Goal: Task Accomplishment & Management: Complete application form

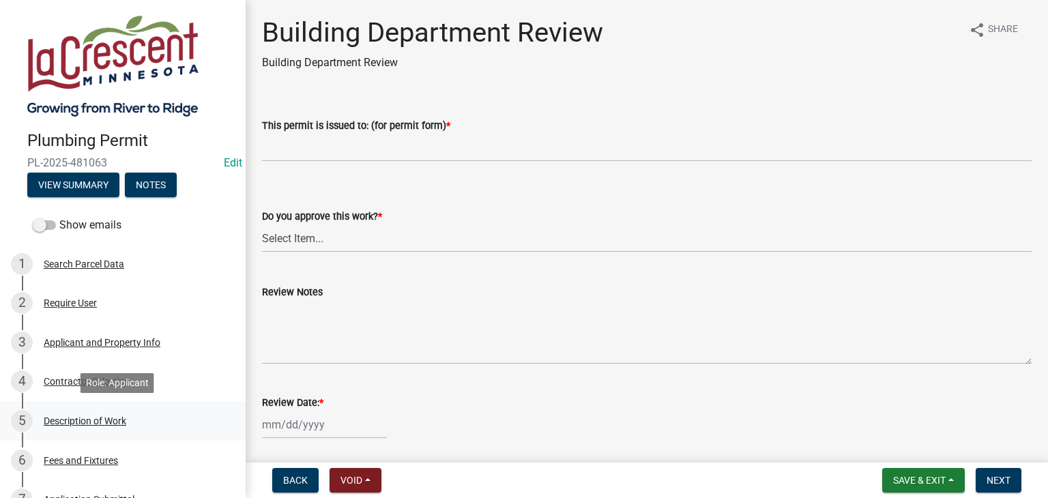
click at [89, 417] on div "Description of Work" at bounding box center [85, 421] width 83 height 10
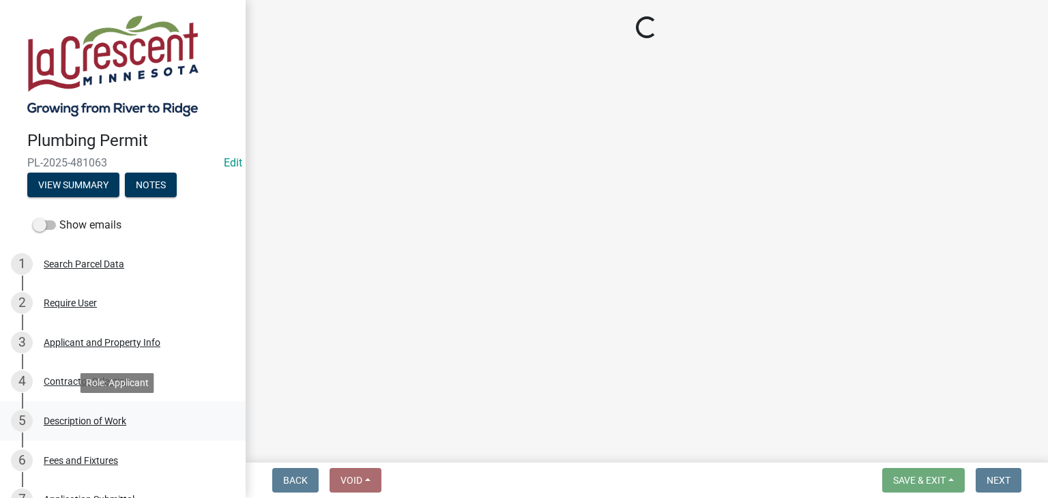
select select "59bf33d4-9d5c-4e7c-8b9a-7c1b13f00426"
select select "28f4028a-693d-415b-8130-38cfe69d94b3"
select select "4af7cc83-1d25-4c0b-a329-4ae30bd591bb"
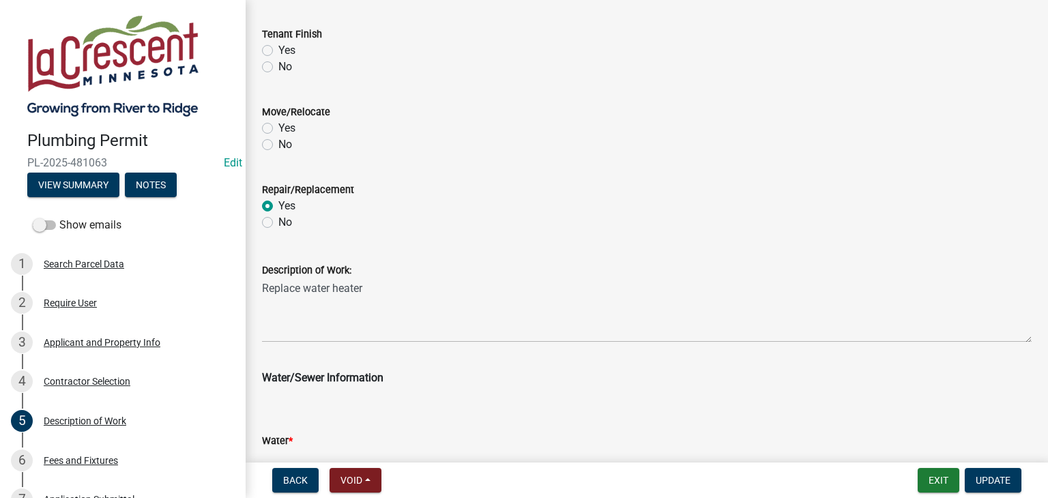
scroll to position [679, 0]
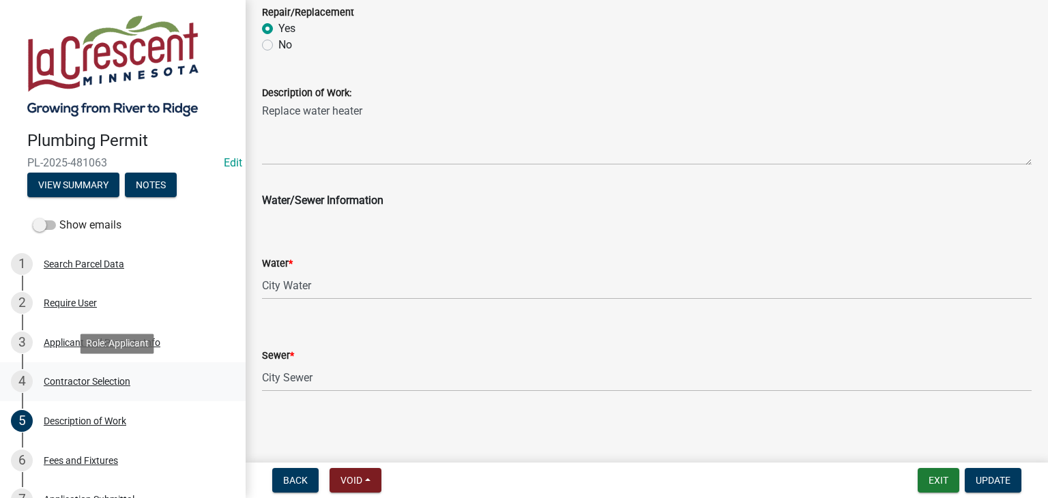
click at [103, 379] on div "Contractor Selection" at bounding box center [87, 382] width 87 height 10
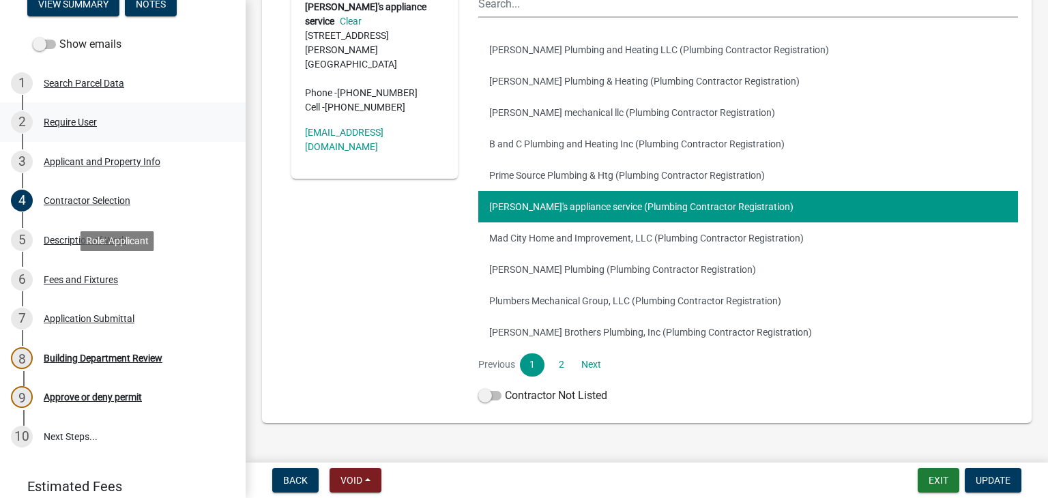
scroll to position [205, 0]
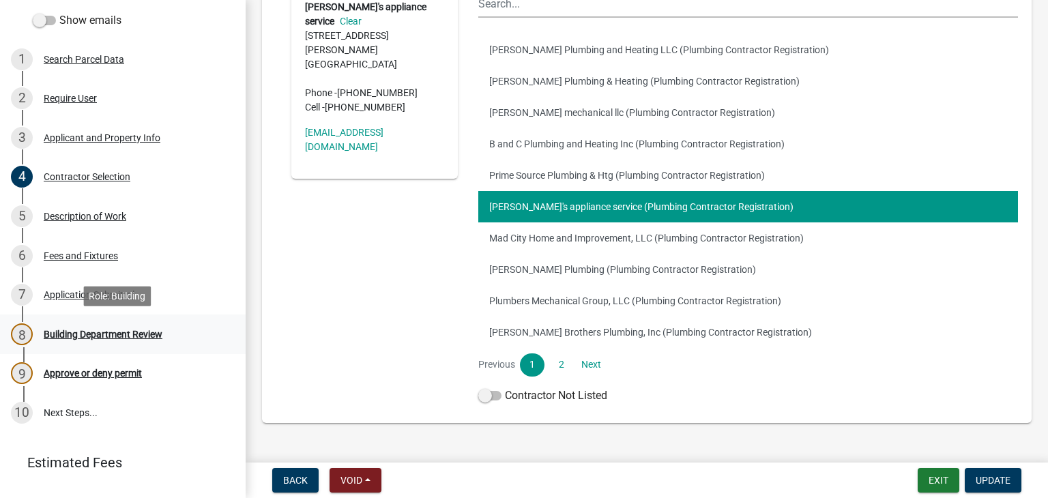
click at [117, 336] on div "Building Department Review" at bounding box center [103, 334] width 119 height 10
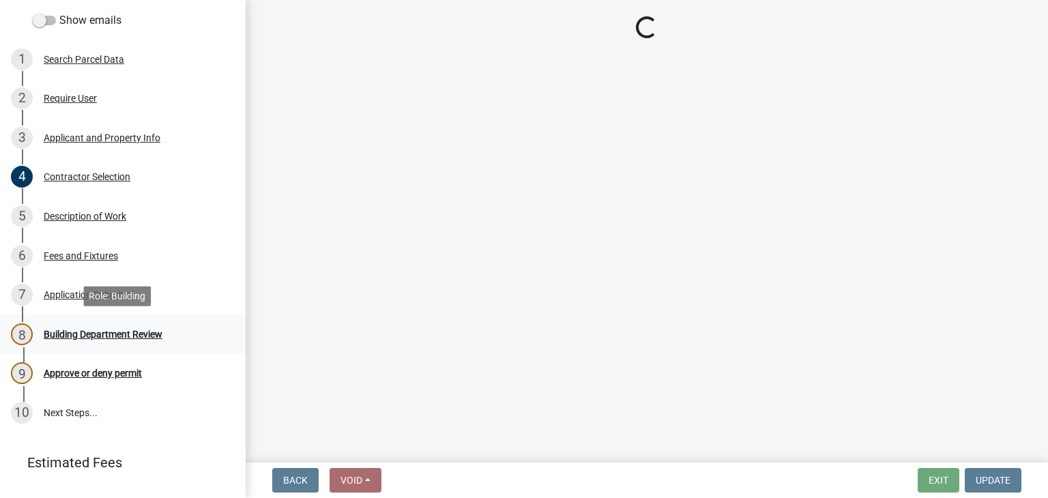
scroll to position [0, 0]
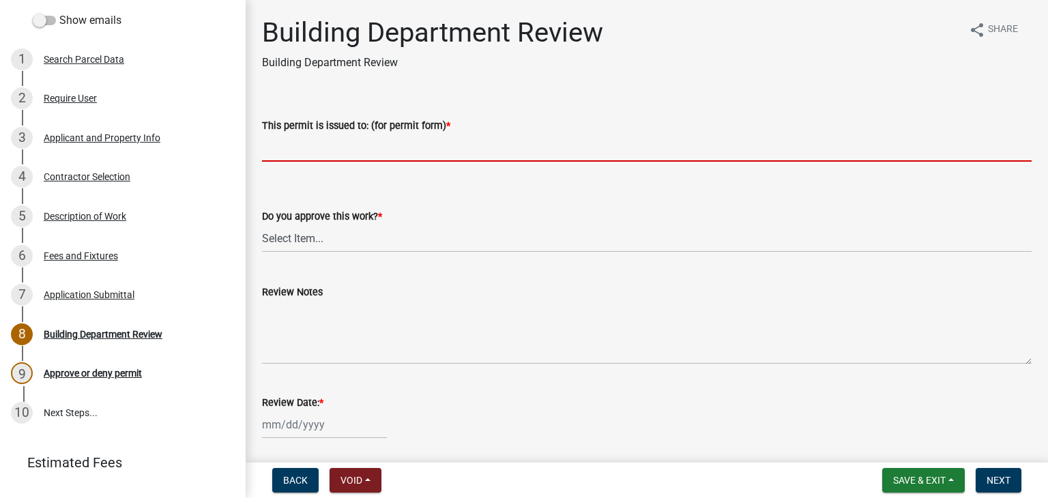
click at [345, 144] on input "This permit is issued to: (for permit form) *" at bounding box center [647, 148] width 770 height 28
type input "Replace water heater"
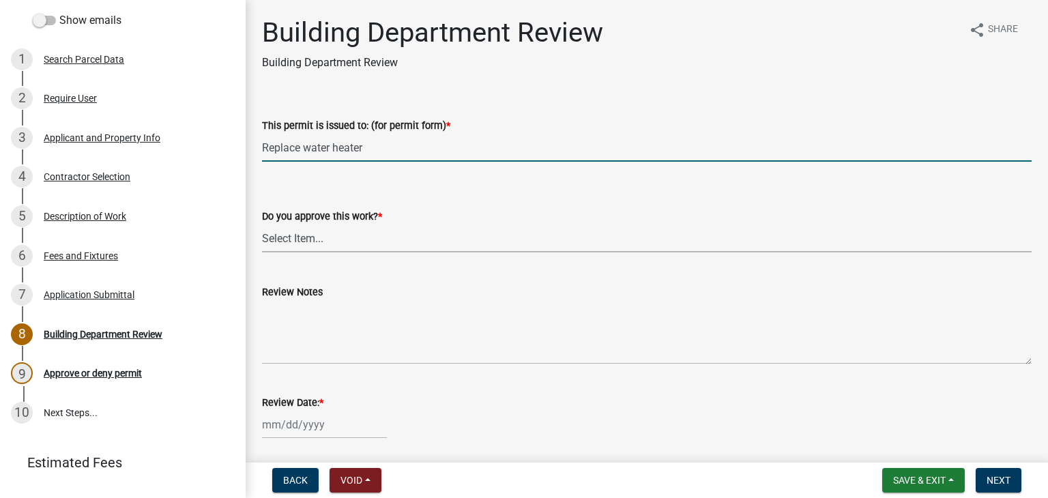
click at [322, 239] on select "Select Item... Yes No" at bounding box center [647, 238] width 770 height 28
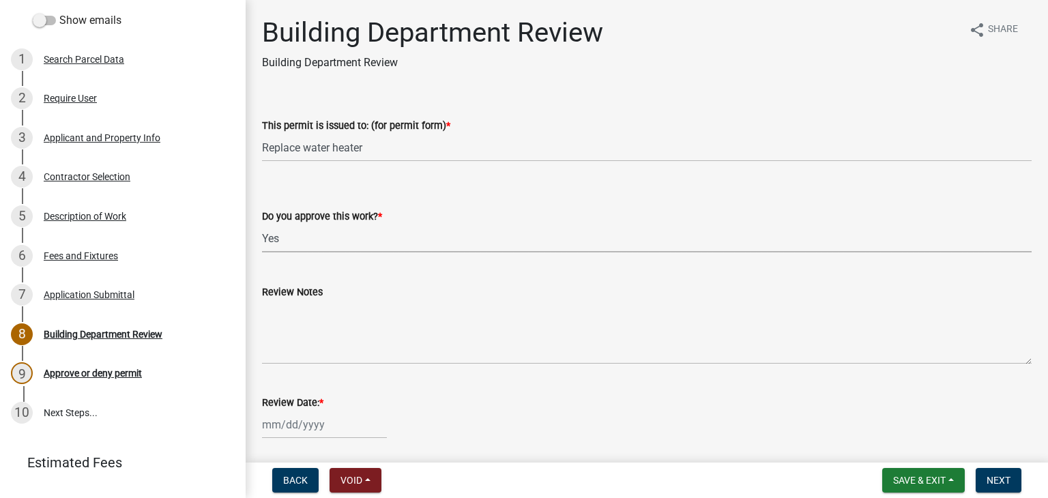
click at [262, 224] on select "Select Item... Yes No" at bounding box center [647, 238] width 770 height 28
select select "9c2ff93d-aa12-4325-a399-8f157d8c1742"
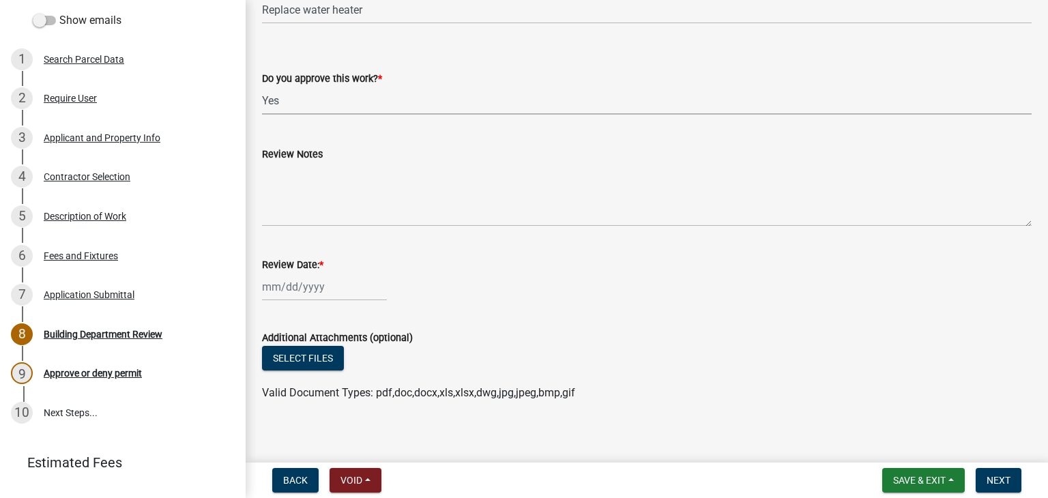
scroll to position [147, 0]
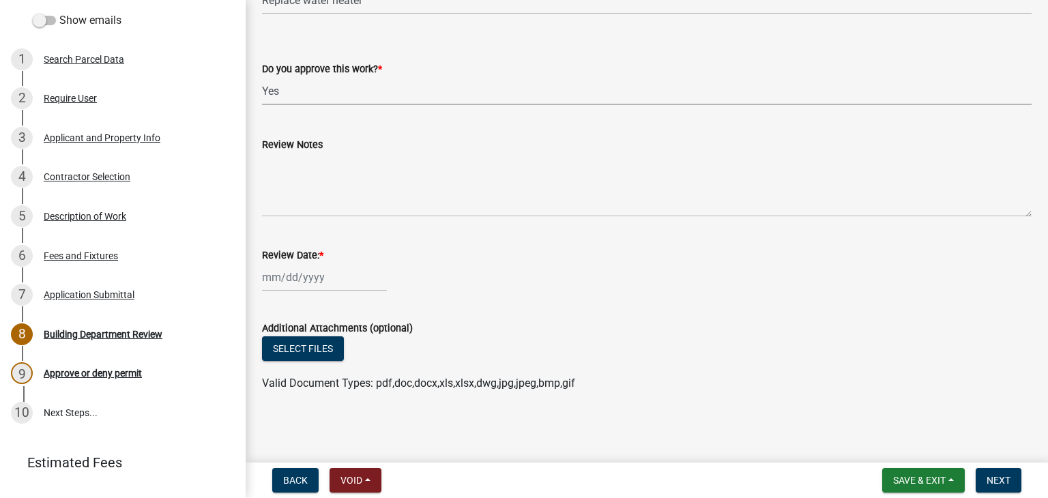
click at [338, 278] on div at bounding box center [324, 277] width 125 height 28
select select "9"
select select "2025"
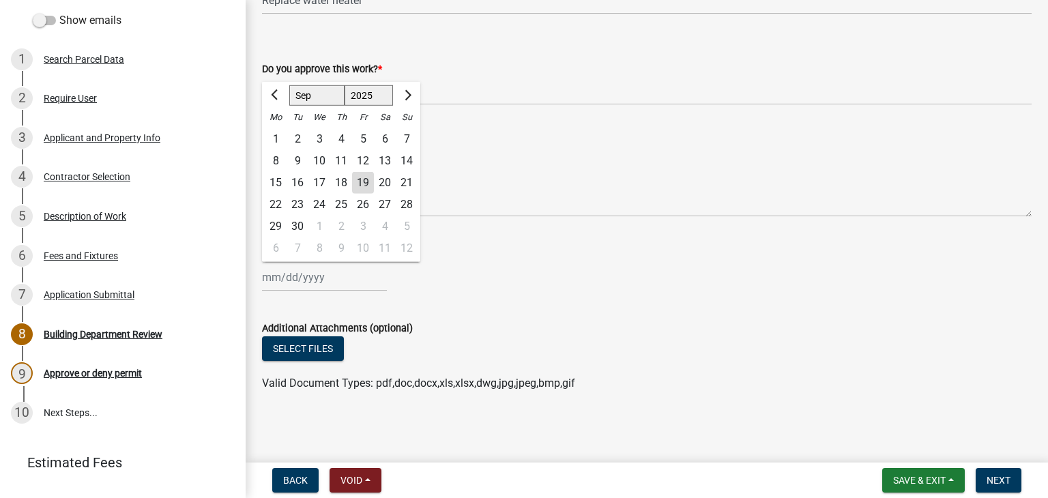
click at [359, 190] on div "19" at bounding box center [363, 183] width 22 height 22
type input "[DATE]"
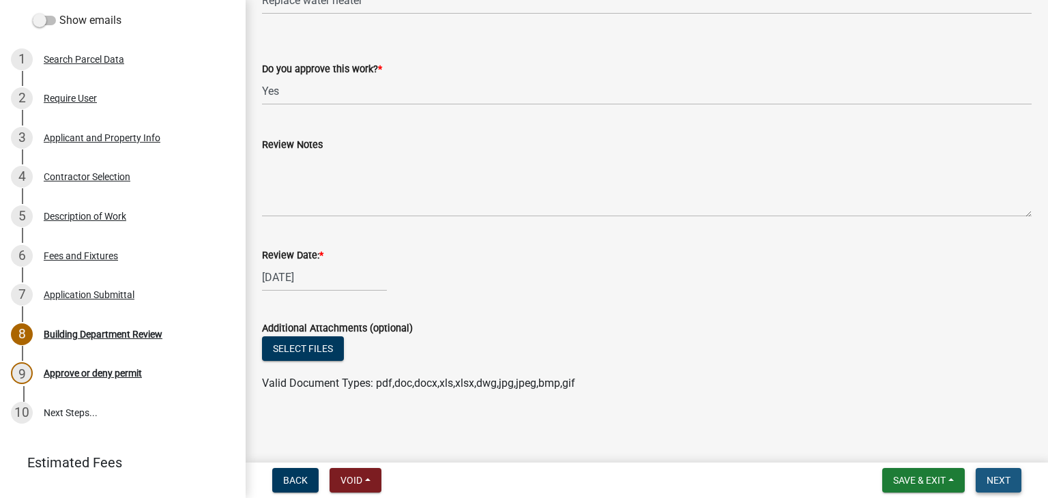
click at [1007, 477] on span "Next" at bounding box center [998, 480] width 24 height 11
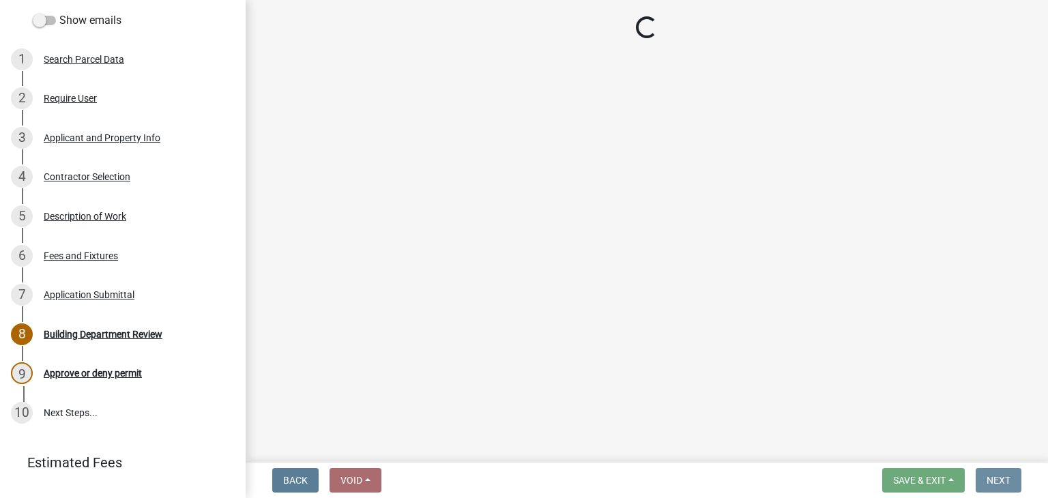
scroll to position [0, 0]
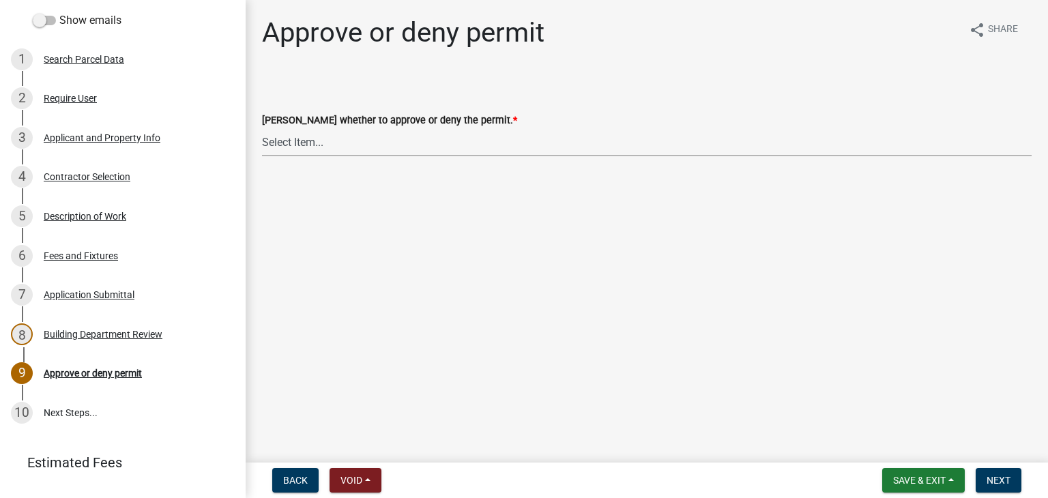
click at [319, 144] on select "Select Item... Approve Deny" at bounding box center [647, 142] width 770 height 28
click at [262, 128] on select "Select Item... Approve Deny" at bounding box center [647, 142] width 770 height 28
select select "2e674bca-1355-4364-b030-a37ceb2ac895"
click at [996, 475] on span "Next" at bounding box center [998, 480] width 24 height 11
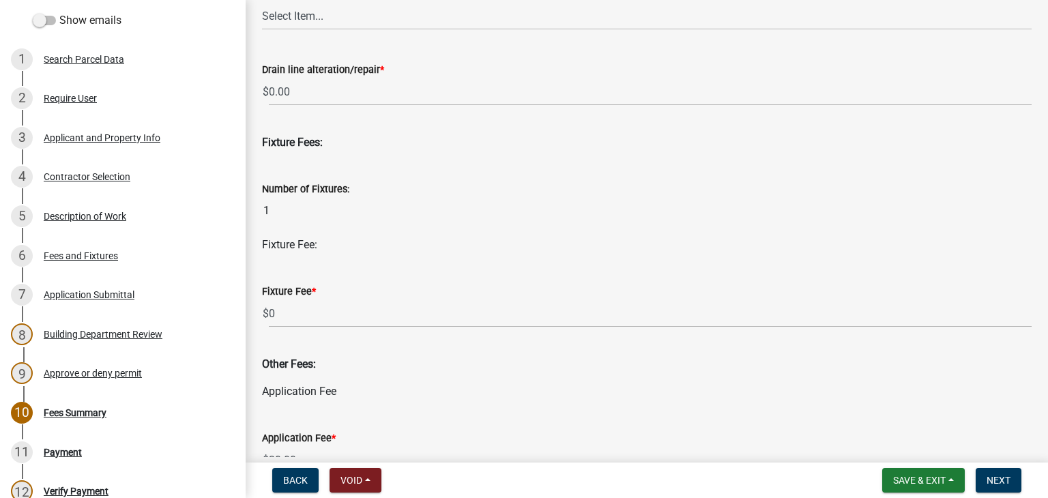
scroll to position [546, 0]
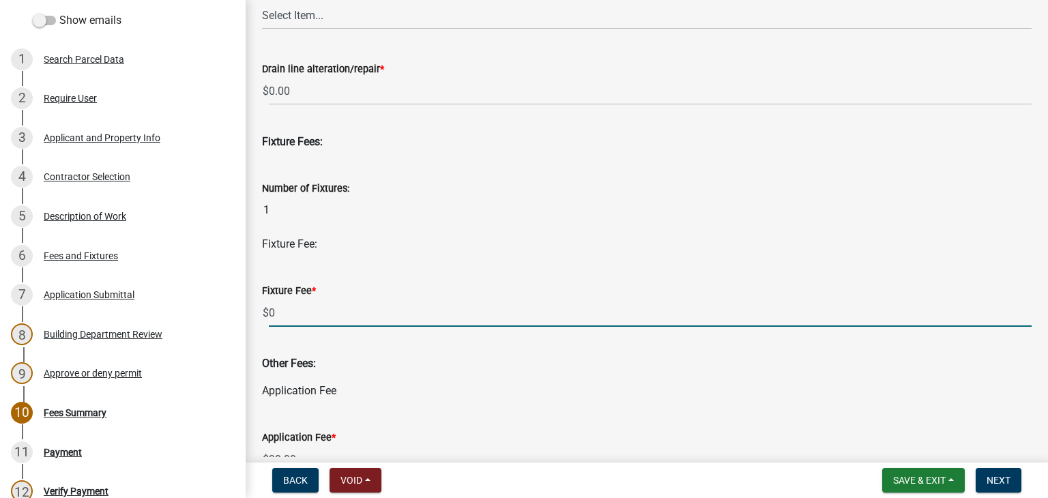
click at [292, 322] on input "0" at bounding box center [650, 313] width 763 height 28
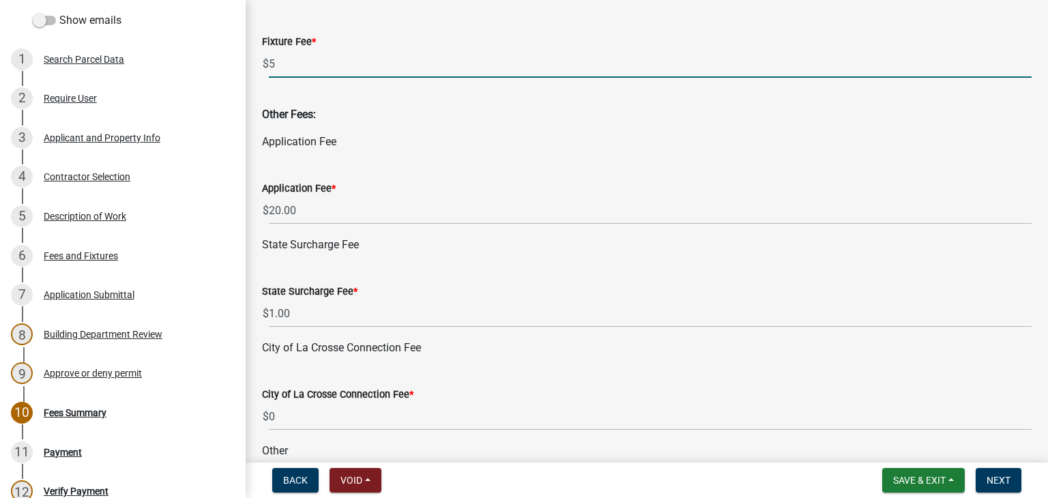
scroll to position [819, 0]
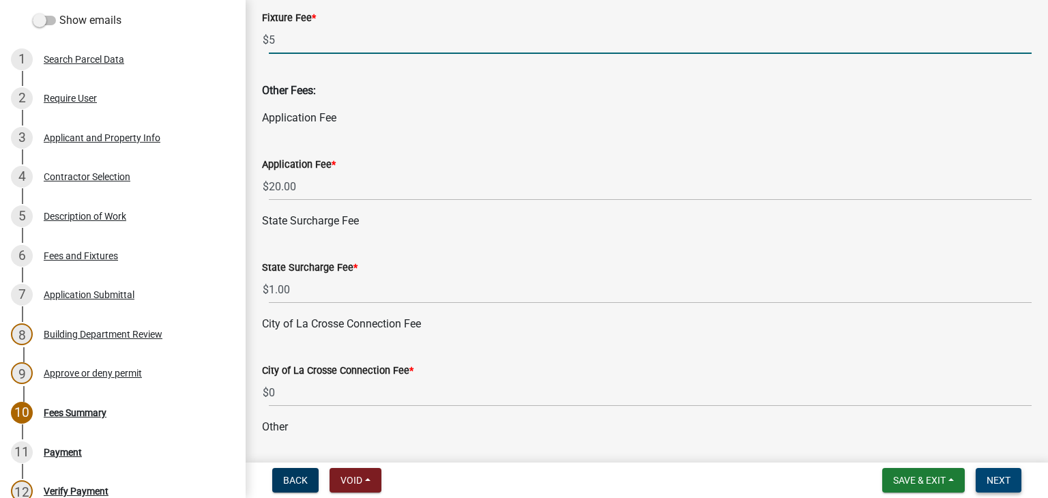
type input "5"
click at [999, 479] on span "Next" at bounding box center [998, 480] width 24 height 11
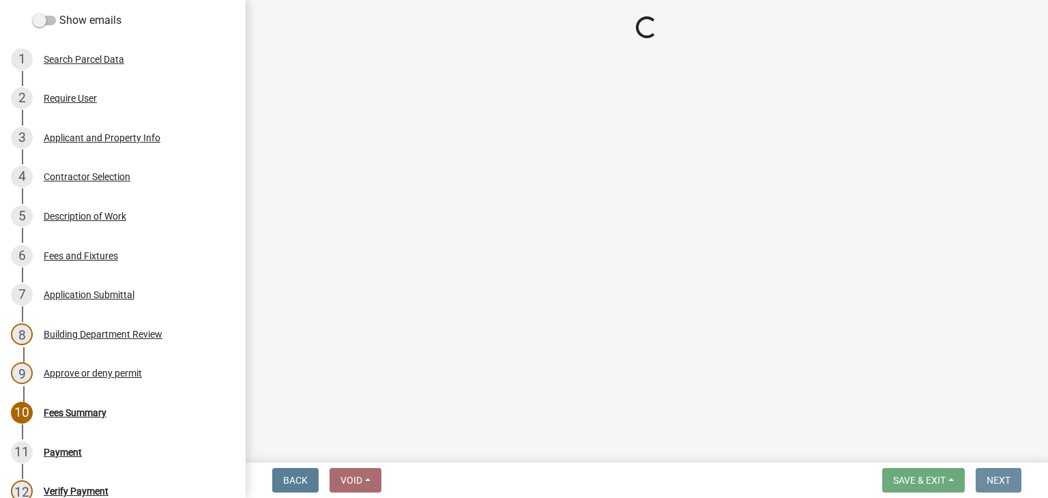
scroll to position [0, 0]
select select "3: 3"
